Goal: Transaction & Acquisition: Obtain resource

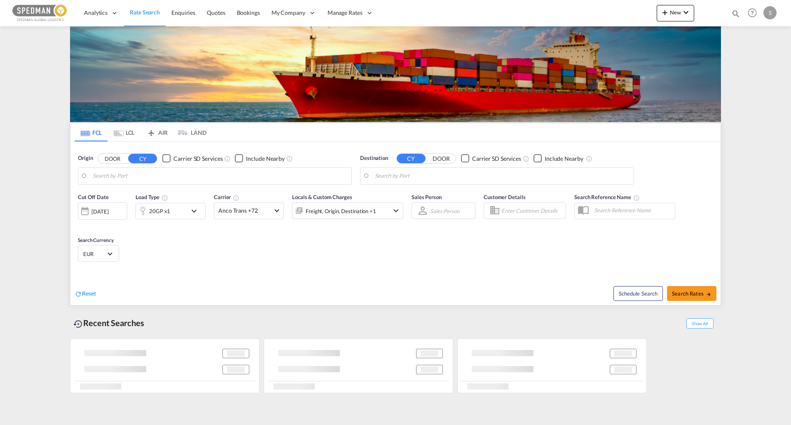
click at [133, 180] on body "Analytics Reports Dashboard Rate Search Enquiries Quotes Bookings" at bounding box center [395, 212] width 791 height 425
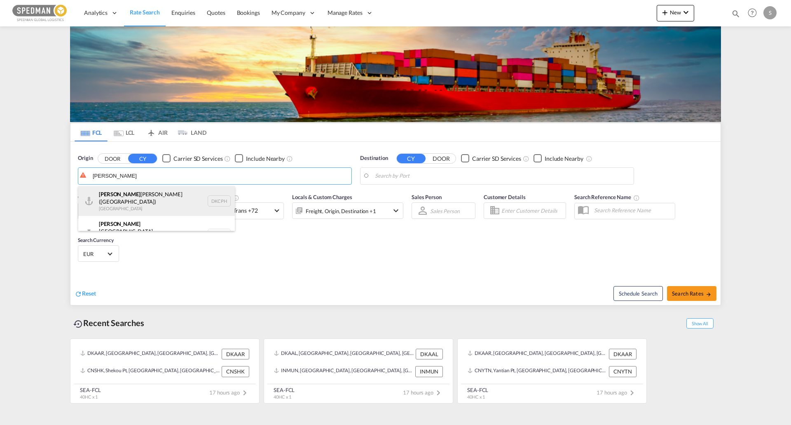
click at [130, 196] on div "[PERSON_NAME] [PERSON_NAME] ([GEOGRAPHIC_DATA]) Denmark DKCPH" at bounding box center [156, 201] width 157 height 30
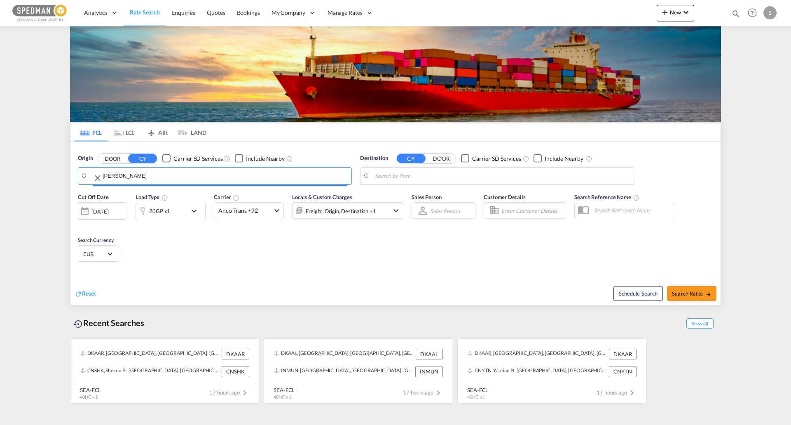
type input "[GEOGRAPHIC_DATA] ([GEOGRAPHIC_DATA]), DKCPH"
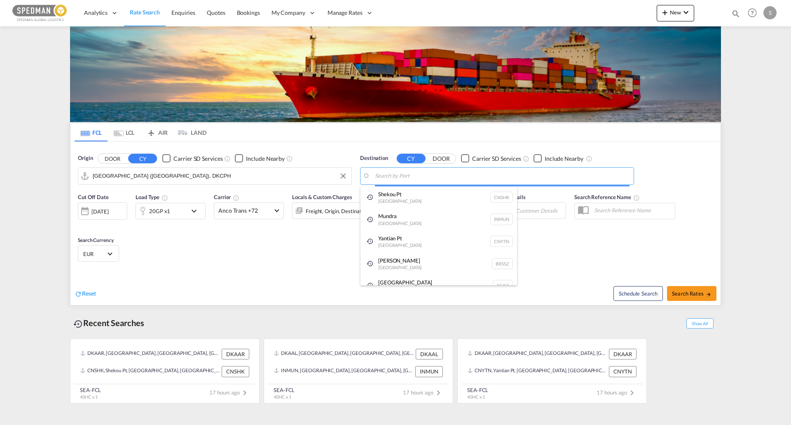
click at [421, 173] on body "Analytics Reports Dashboard Rate Search Enquiries Quotes Bookings" at bounding box center [395, 212] width 791 height 425
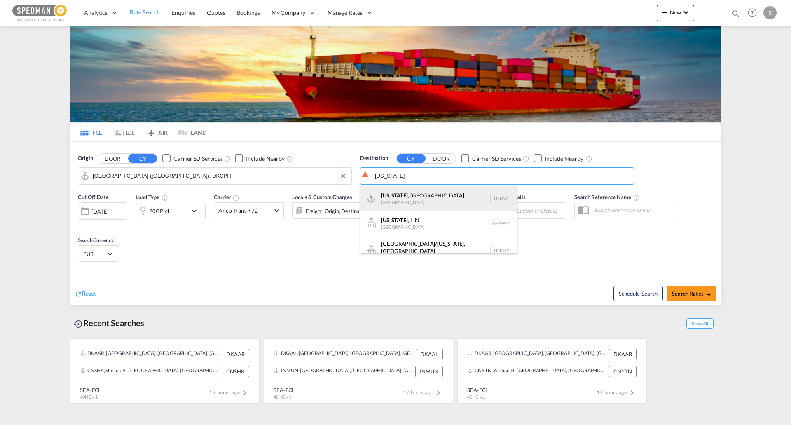
click at [423, 195] on div "[US_STATE] , [GEOGRAPHIC_DATA] [GEOGRAPHIC_DATA] USNYC" at bounding box center [439, 198] width 157 height 25
type input "[US_STATE], [GEOGRAPHIC_DATA], USNYC"
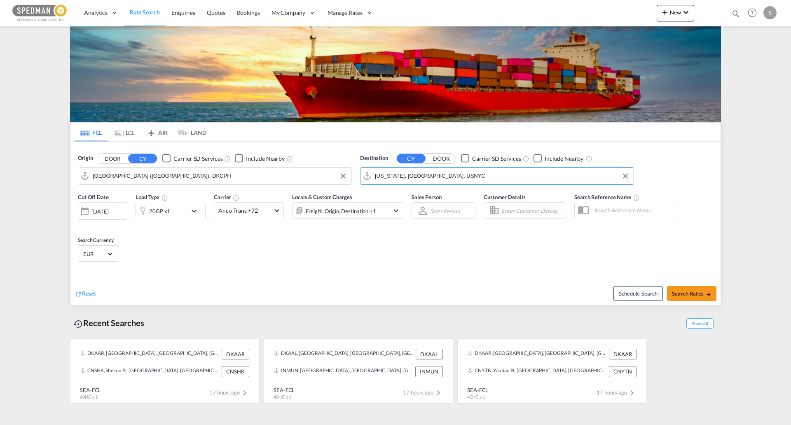
click at [185, 208] on div "20GP x1" at bounding box center [161, 211] width 51 height 16
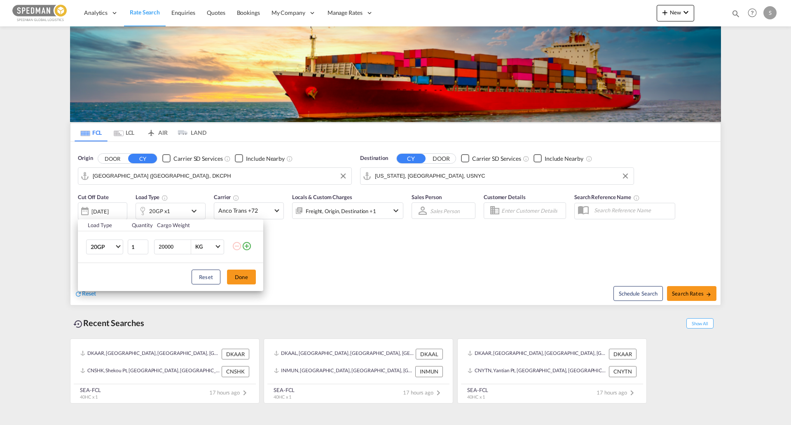
click at [174, 248] on input "20000" at bounding box center [174, 247] width 33 height 14
click at [242, 282] on button "Done" at bounding box center [241, 276] width 29 height 15
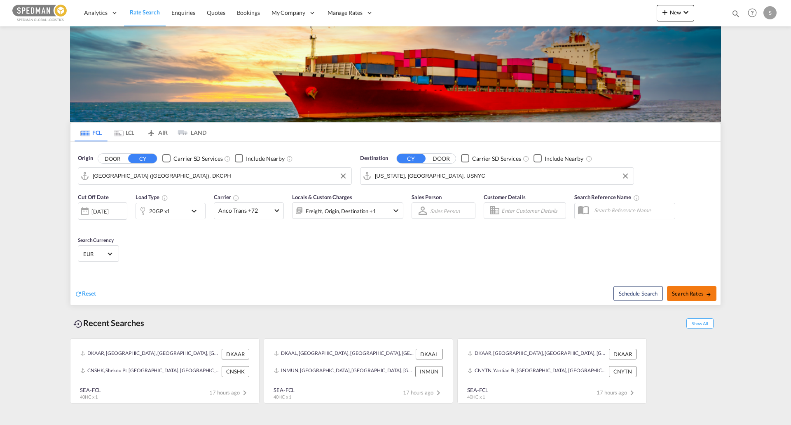
click at [686, 290] on span "Search Rates" at bounding box center [692, 293] width 40 height 7
type input "DKCPH to USNYC / [DATE]"
